Goal: Information Seeking & Learning: Learn about a topic

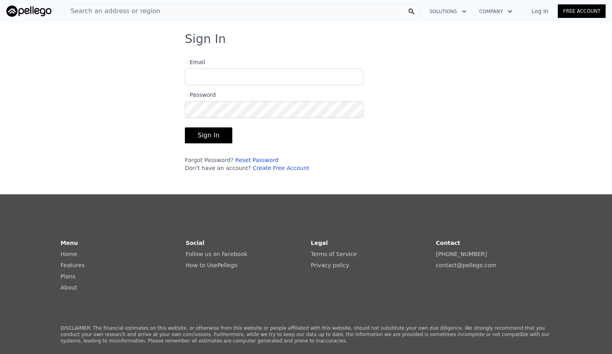
type input "[EMAIL_ADDRESS][DOMAIN_NAME]"
click at [192, 141] on button "Sign In" at bounding box center [208, 135] width 47 height 16
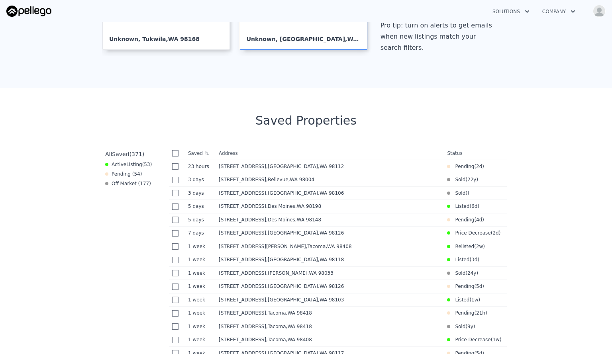
scroll to position [236, 0]
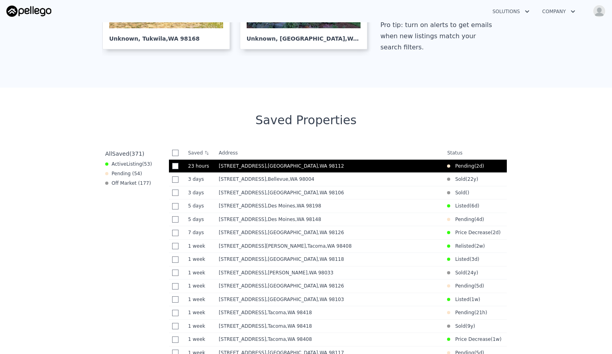
click at [318, 168] on span ", WA 98112" at bounding box center [331, 166] width 26 height 6
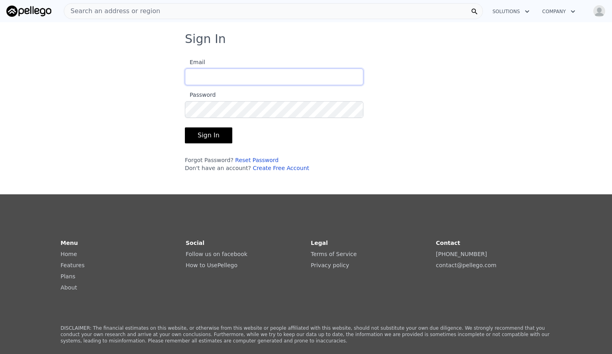
type input "[EMAIL_ADDRESS][DOMAIN_NAME]"
click at [189, 136] on button "Sign In" at bounding box center [208, 135] width 47 height 16
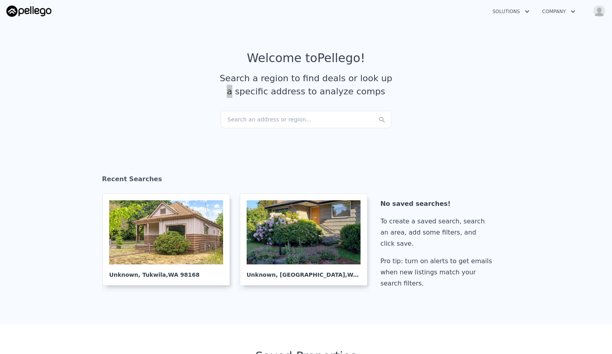
click at [189, 136] on section "Welcome to Pellego ! Search a region to find deals or look up a specific addres…" at bounding box center [306, 80] width 612 height 123
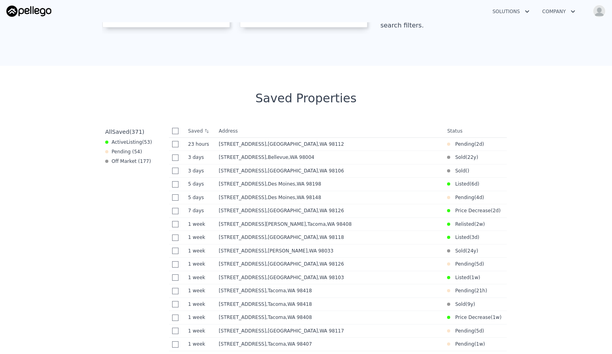
scroll to position [258, 0]
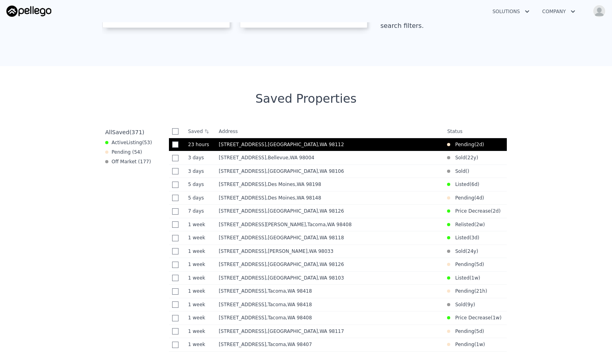
click at [267, 149] on td "401 23rd Ave E , Seattle , WA 98112" at bounding box center [329, 145] width 228 height 14
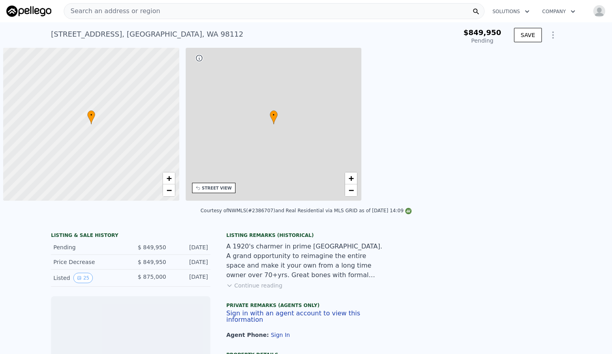
scroll to position [0, 3]
